Goal: Task Accomplishment & Management: Complete application form

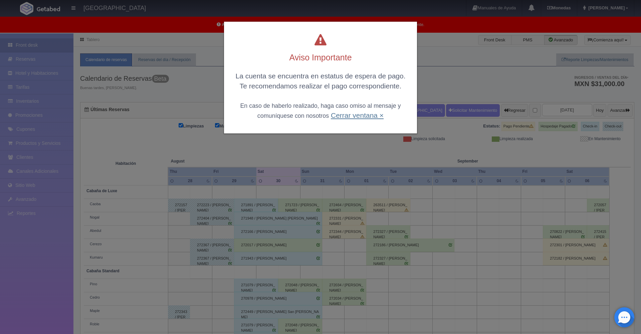
click at [377, 116] on link "Cerrar ventana ×" at bounding box center [357, 116] width 53 height 8
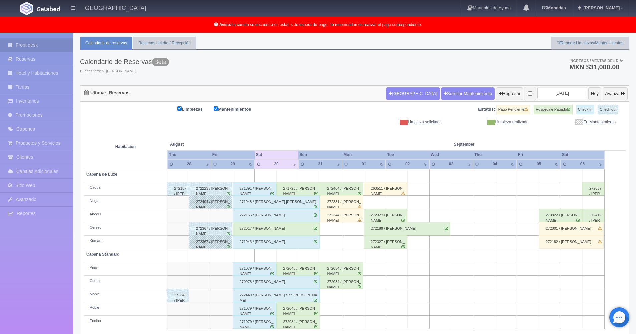
scroll to position [34, 0]
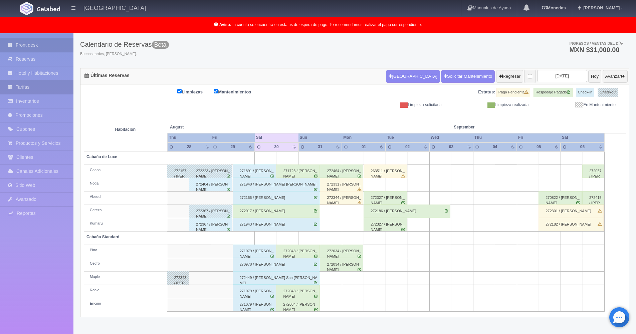
click at [33, 89] on link "Tarifas" at bounding box center [36, 87] width 73 height 14
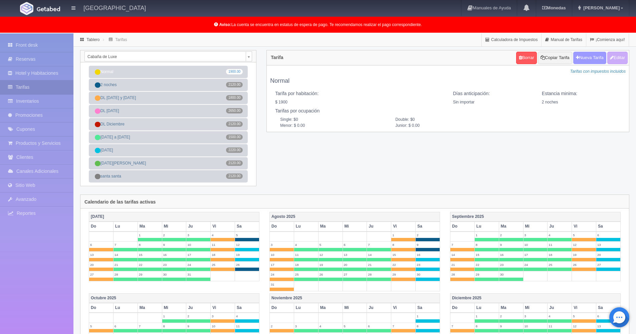
click at [592, 58] on button "Nueva Tarifa" at bounding box center [589, 58] width 33 height 12
select select
checkbox input "true"
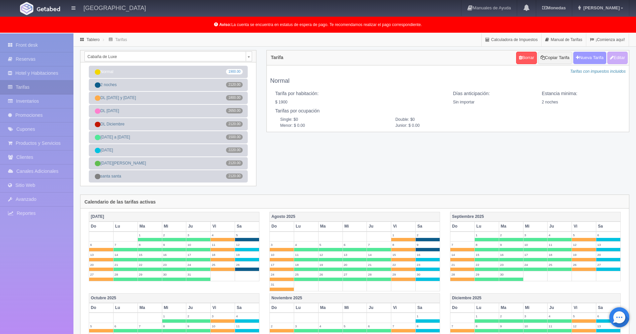
checkbox input "true"
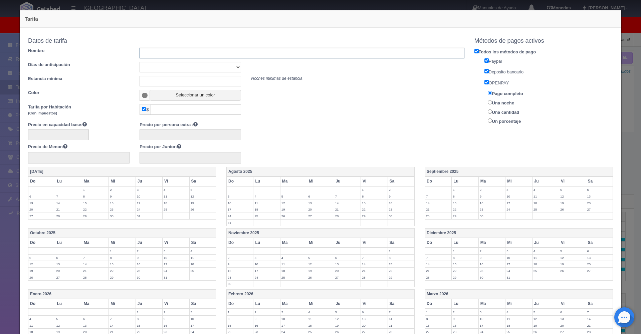
click at [145, 55] on input "text" at bounding box center [302, 53] width 325 height 11
type input "2 noches domingo o viernes"
click at [177, 79] on input "text" at bounding box center [191, 81] width 102 height 11
type input "2"
click at [142, 95] on span at bounding box center [145, 95] width 6 height 5
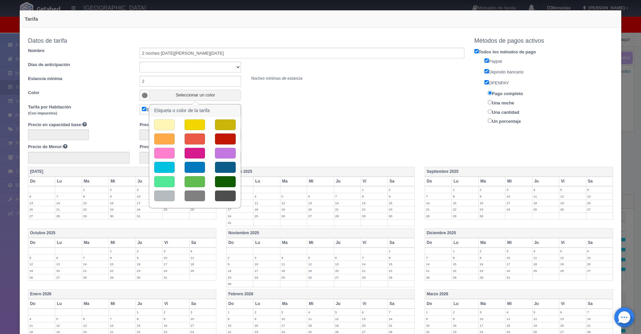
click at [163, 138] on button "button" at bounding box center [164, 139] width 20 height 11
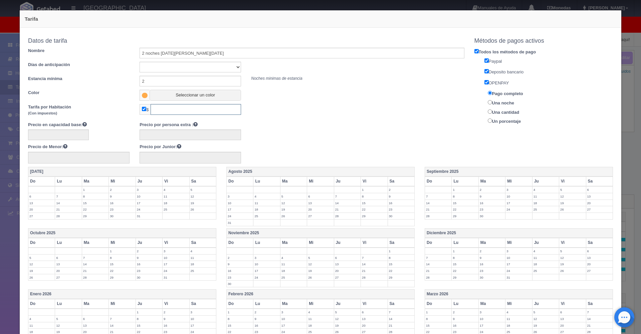
click at [210, 110] on input "text" at bounding box center [196, 109] width 90 height 11
type input "1700"
click at [352, 156] on div "Precio en capacidad base: Precio por persona extra : Precio de Menor: Precio po…" at bounding box center [246, 143] width 446 height 42
click at [434, 203] on label "14" at bounding box center [438, 203] width 26 height 6
click at [452, 205] on label "15" at bounding box center [465, 203] width 26 height 6
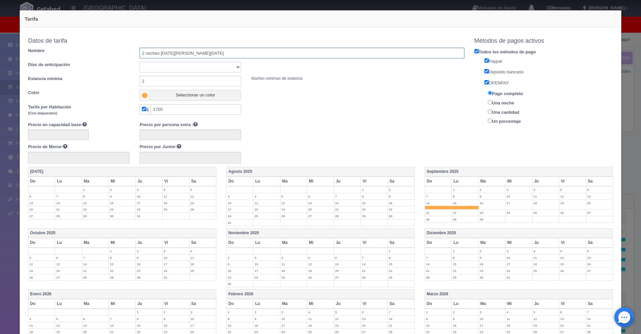
click at [219, 54] on input "2 noches domingo o viernes" at bounding box center [302, 53] width 325 height 11
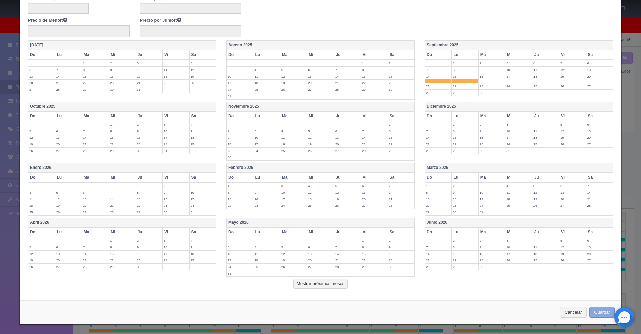
type input "2 noches domingo o viernes o festiva"
click at [594, 310] on button "Guardar" at bounding box center [601, 312] width 25 height 11
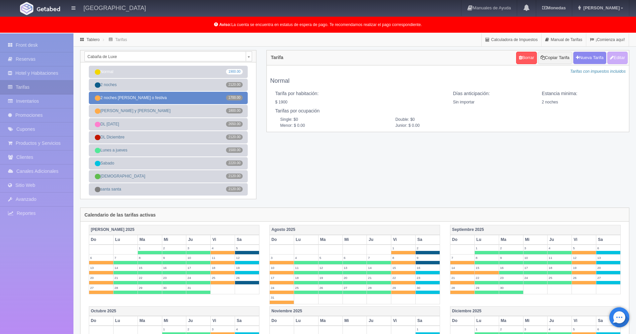
click at [163, 100] on link "2 noches domingo o viernes o festiva 1700.00" at bounding box center [168, 98] width 159 height 12
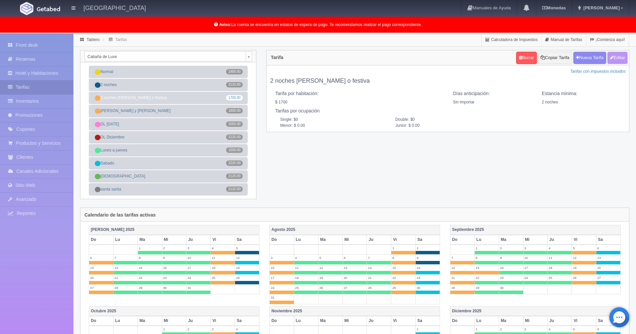
click at [623, 58] on button "Editar" at bounding box center [617, 58] width 20 height 12
type input "2 noches [DATE][PERSON_NAME][DATE] o festiva"
select select "0"
type input "2"
checkbox input "true"
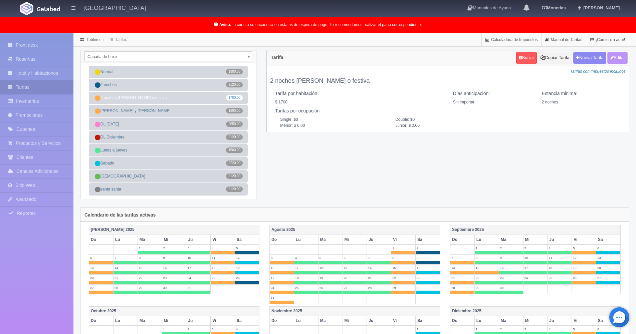
type input "1700.00"
checkbox input "true"
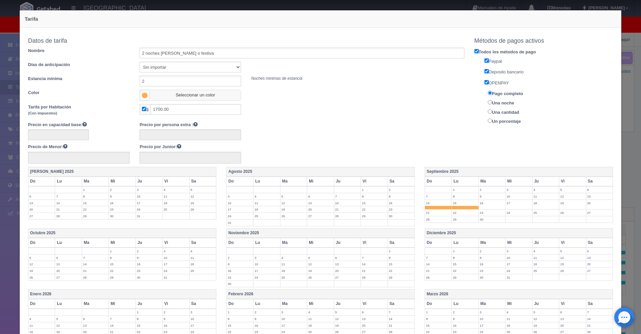
click at [191, 95] on button "Seleccionar un color" at bounding box center [195, 95] width 91 height 11
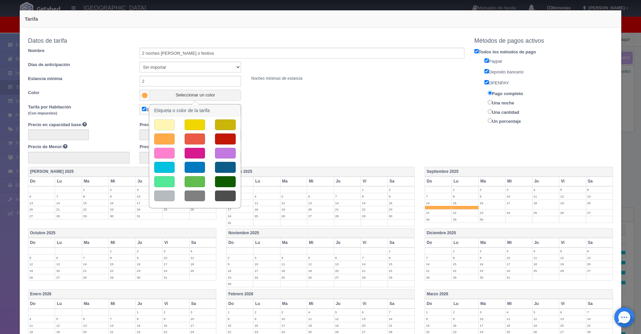
click at [193, 166] on button "button" at bounding box center [195, 167] width 20 height 11
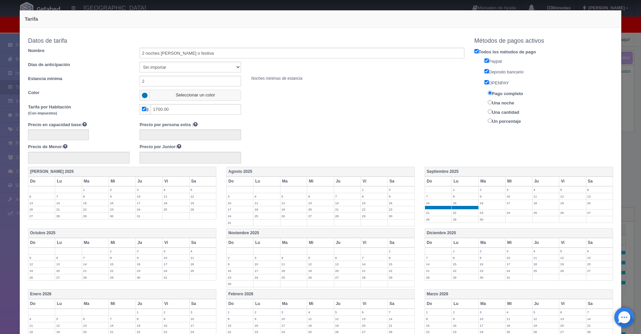
click at [190, 92] on button "Seleccionar un color" at bounding box center [195, 95] width 91 height 11
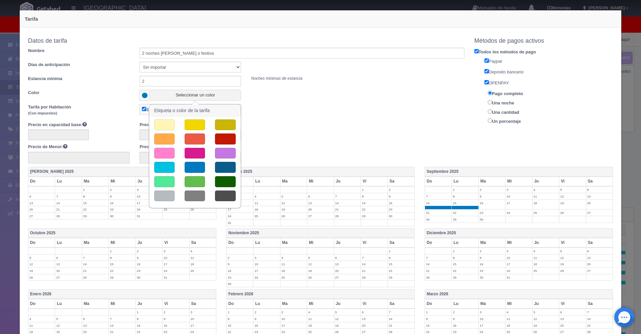
click at [228, 182] on button "button" at bounding box center [225, 181] width 20 height 11
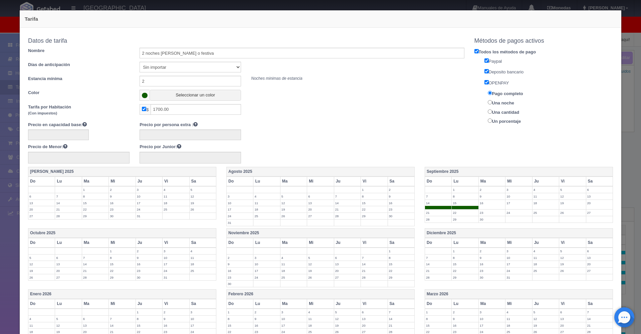
click at [384, 99] on div "Color Seleccionar un color" at bounding box center [246, 95] width 446 height 11
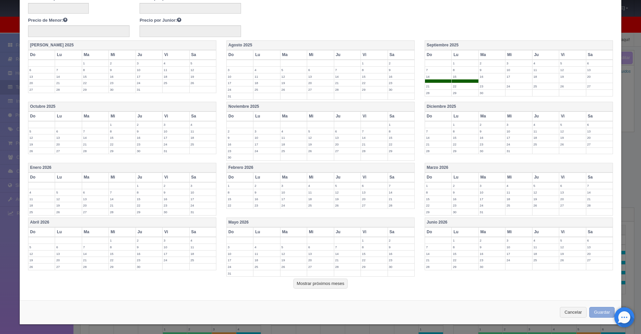
click at [597, 313] on button "Guardar" at bounding box center [601, 312] width 25 height 11
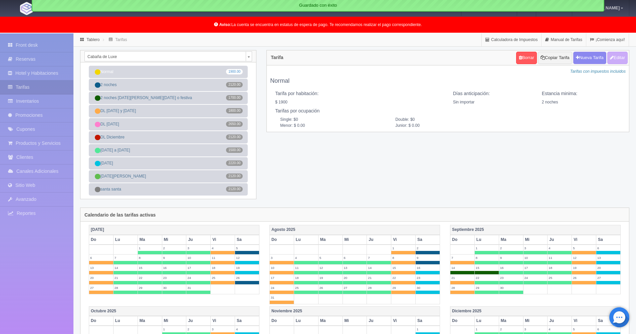
click at [249, 57] on body "[GEOGRAPHIC_DATA] Manuales de Ayuda Actualizaciones recientes [GEOGRAPHIC_DATA]…" at bounding box center [318, 298] width 636 height 531
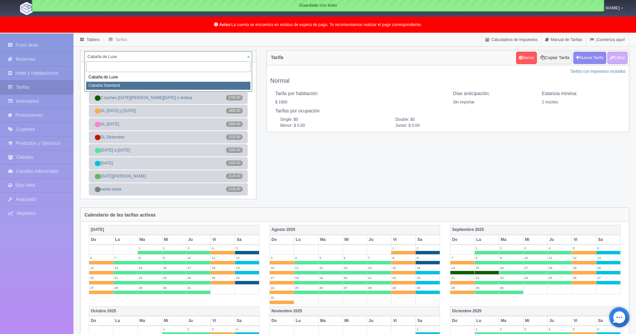
select select "2056"
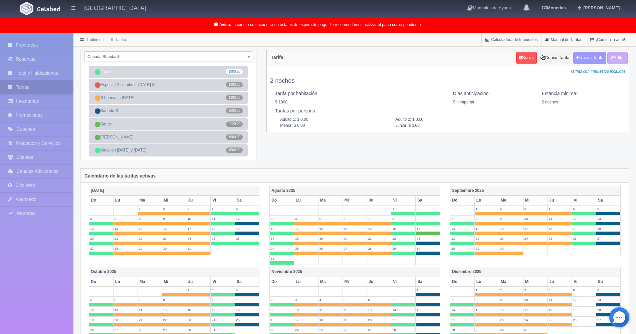
click at [586, 57] on button "Nueva Tarifa" at bounding box center [589, 58] width 33 height 12
select select
checkbox input "true"
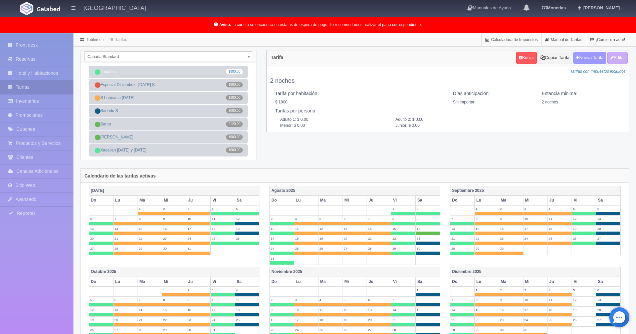
checkbox input "true"
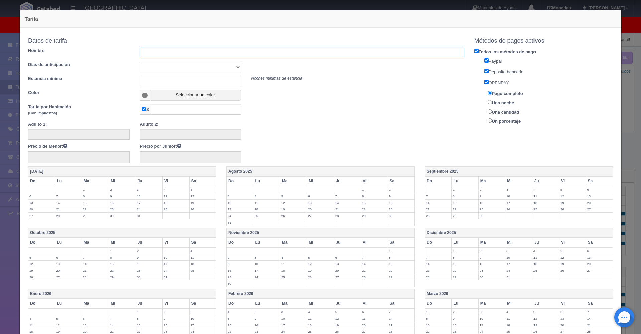
click at [172, 53] on input "text" at bounding box center [302, 53] width 325 height 11
type input "2 noches [DATE] y [DATE] o dia festivo"
click at [179, 80] on input "text" at bounding box center [191, 81] width 102 height 11
type input "2"
click at [146, 97] on span at bounding box center [145, 95] width 10 height 11
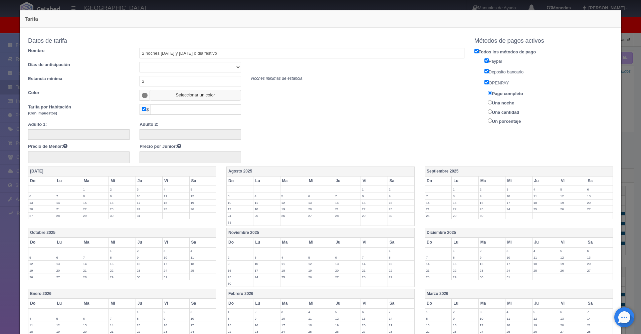
click at [164, 97] on button "Seleccionar un color" at bounding box center [195, 95] width 91 height 11
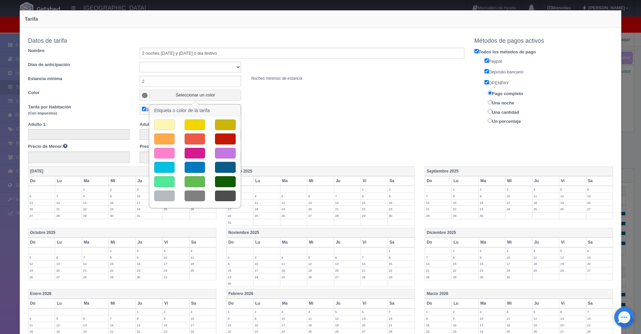
click at [193, 180] on button "button" at bounding box center [195, 181] width 20 height 11
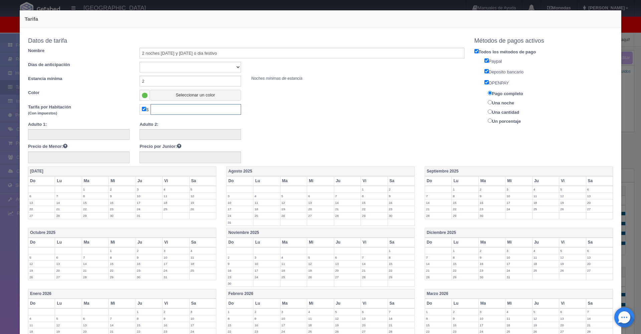
click at [186, 108] on input "text" at bounding box center [196, 109] width 90 height 11
type input "1500"
click at [333, 116] on div "Tarifa por Habitación (Con impuestos) $ 1500" at bounding box center [246, 111] width 446 height 14
click at [434, 204] on label "14" at bounding box center [438, 203] width 26 height 6
click at [457, 204] on label "15" at bounding box center [465, 203] width 26 height 6
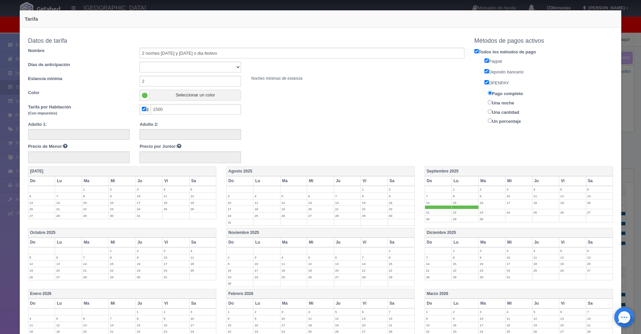
scroll to position [127, 0]
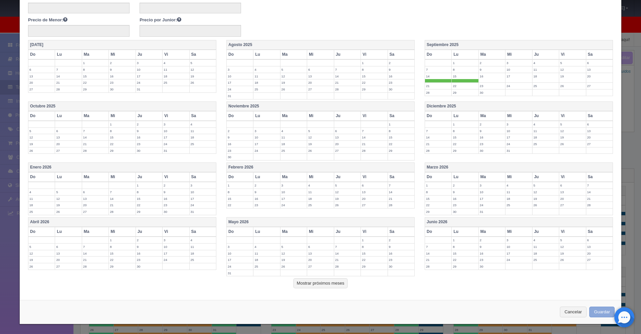
click at [595, 310] on button "Guardar" at bounding box center [601, 312] width 25 height 11
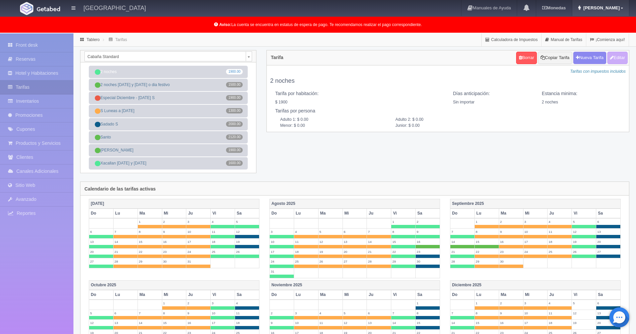
click at [622, 8] on icon at bounding box center [622, 7] width 2 height 3
click at [602, 33] on link "Salir / Log Out" at bounding box center [602, 31] width 53 height 8
